Goal: Register for event/course

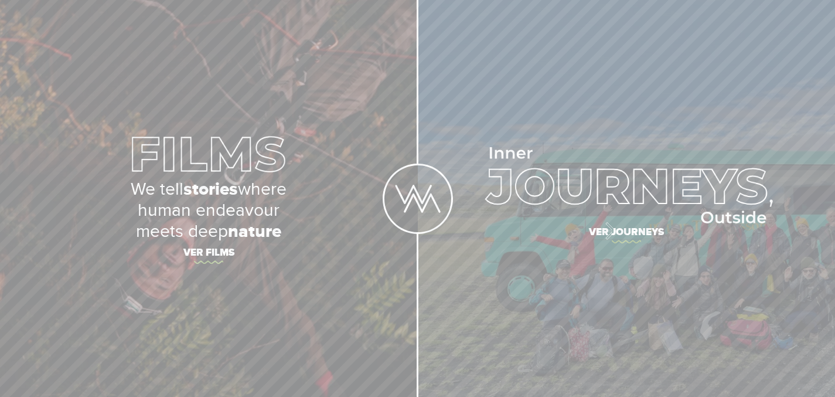
click at [601, 228] on span "Ver journeys" at bounding box center [626, 234] width 410 height 25
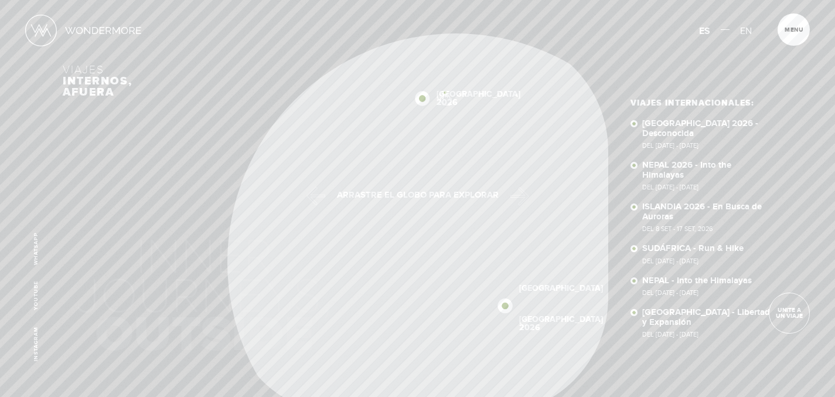
click at [445, 0] on div "Inicio Viajes Internacionales Sobre Wondermore Viajes Pasados Viajes a la Medid…" at bounding box center [417, 0] width 835 height 0
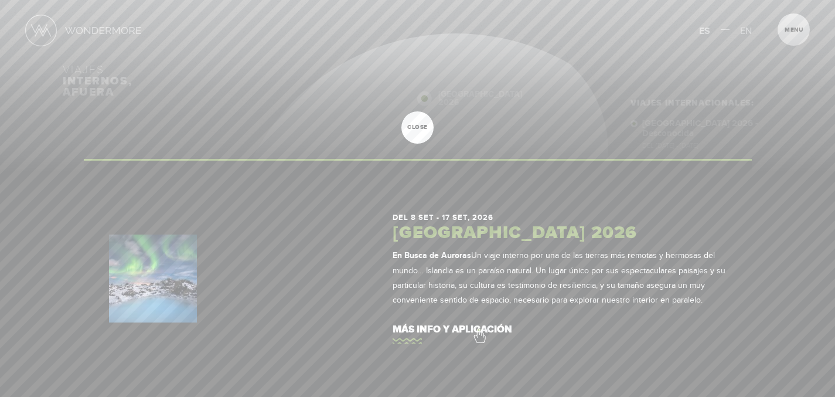
click at [479, 329] on link "más info y aplicación" at bounding box center [560, 329] width 334 height 33
